Goal: Transaction & Acquisition: Download file/media

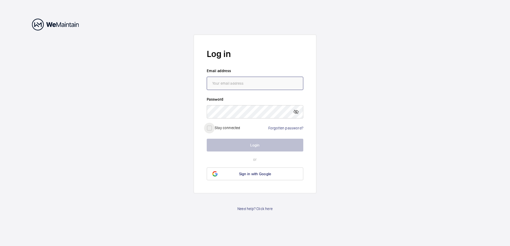
type input "[EMAIL_ADDRESS][PERSON_NAME][DOMAIN_NAME]"
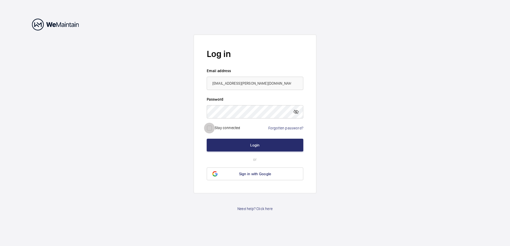
click at [214, 128] on input "checkbox" at bounding box center [209, 128] width 11 height 11
checkbox input "true"
click at [234, 146] on button "Login" at bounding box center [255, 145] width 97 height 13
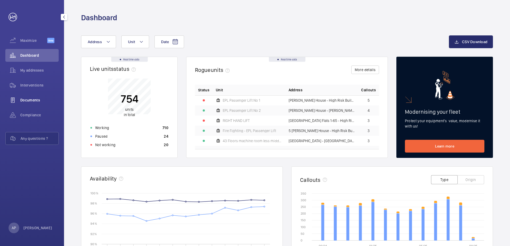
click at [37, 98] on span "Documents" at bounding box center [39, 100] width 38 height 5
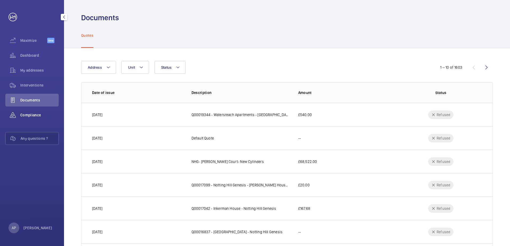
click at [35, 116] on span "Compliance" at bounding box center [39, 115] width 38 height 5
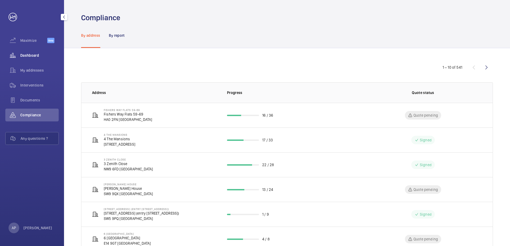
click at [30, 55] on span "Dashboard" at bounding box center [39, 55] width 38 height 5
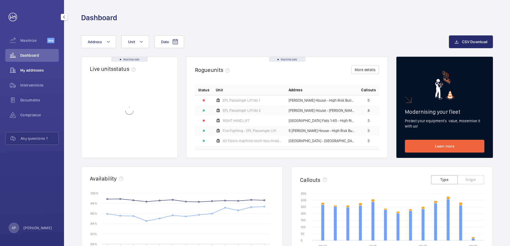
click at [30, 70] on span "My addresses" at bounding box center [39, 70] width 38 height 5
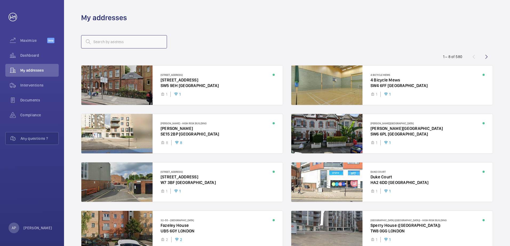
click at [124, 43] on input "text" at bounding box center [124, 41] width 86 height 13
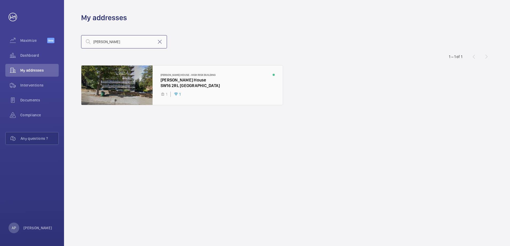
type input "[PERSON_NAME]"
click at [131, 84] on div at bounding box center [181, 85] width 201 height 39
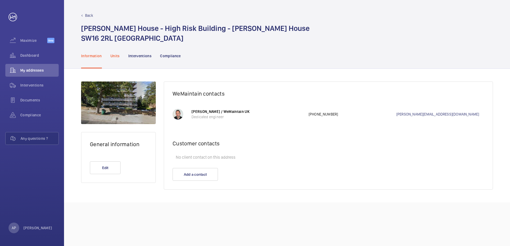
click at [111, 55] on p "Units" at bounding box center [114, 55] width 9 height 5
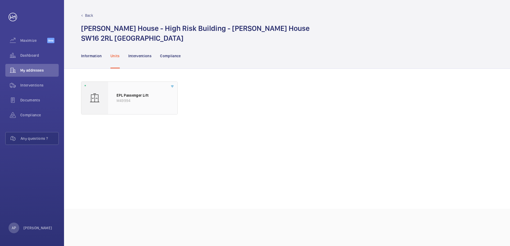
click at [129, 96] on p "EPL Passenger Lift" at bounding box center [143, 95] width 52 height 5
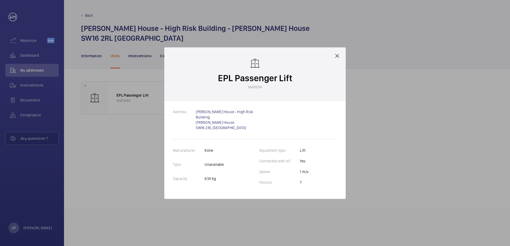
click at [339, 58] on mat-icon at bounding box center [337, 56] width 6 height 6
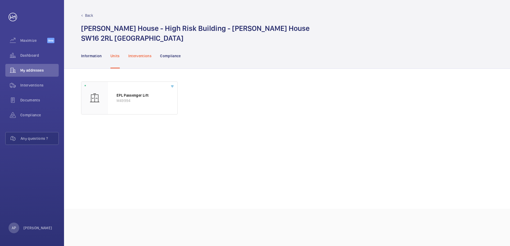
click at [144, 54] on p "Interventions" at bounding box center [139, 55] width 23 height 5
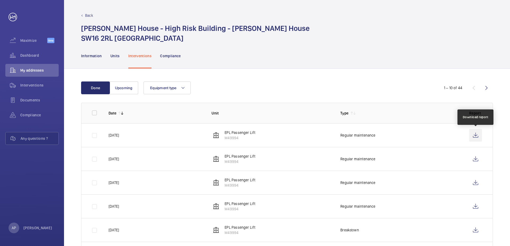
click at [477, 137] on wm-front-icon-button at bounding box center [475, 135] width 13 height 13
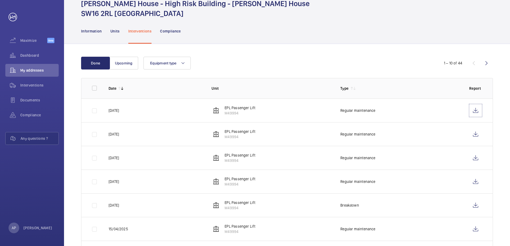
scroll to position [21, 0]
